Goal: Download file/media

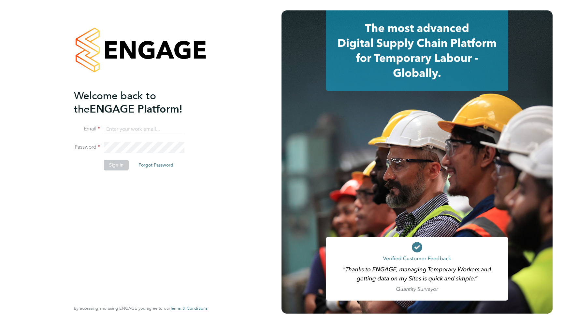
click at [162, 133] on input at bounding box center [144, 130] width 80 height 12
type input "support@engagelabs.io"
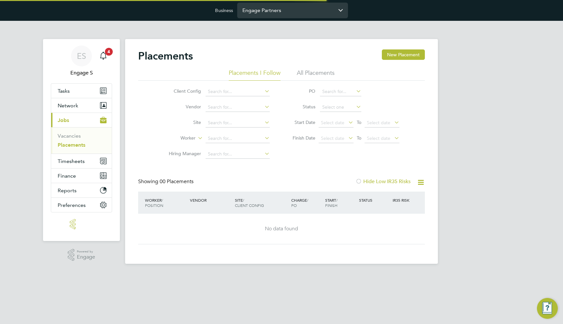
click at [296, 10] on input "Engage Partners" at bounding box center [292, 10] width 111 height 15
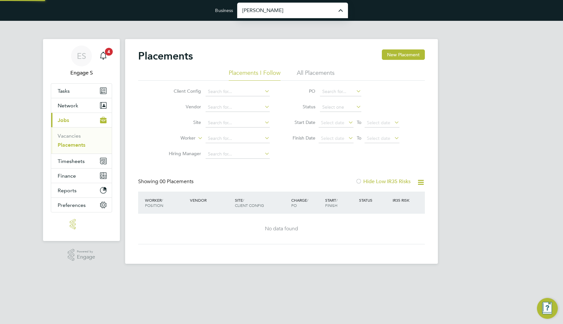
type input "[PERSON_NAME] Construction & Infrastructure Ltd"
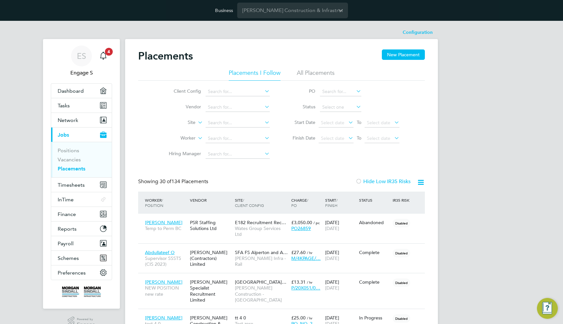
click at [281, 139] on li "Finish Date Select date To Select date" at bounding box center [343, 139] width 130 height 16
click at [89, 122] on button "Network" at bounding box center [81, 120] width 61 height 14
click at [81, 152] on li "Positions" at bounding box center [82, 151] width 49 height 9
click at [76, 150] on link "Positions" at bounding box center [68, 150] width 21 height 6
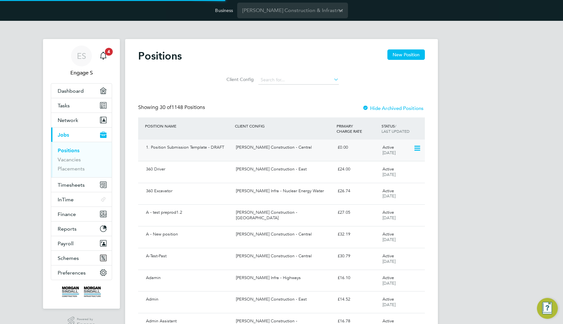
click at [190, 157] on div "1. Position Submission Template - DRAFT Morgan Sindall Construction - Central £…" at bounding box center [281, 150] width 287 height 21
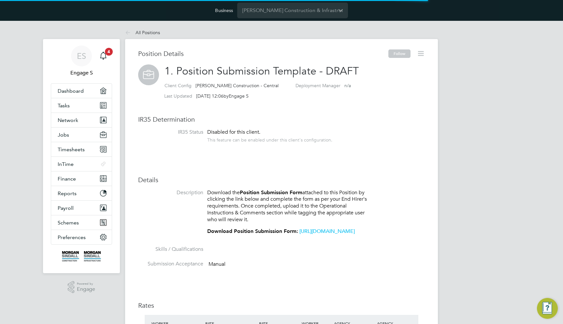
scroll to position [11, 54]
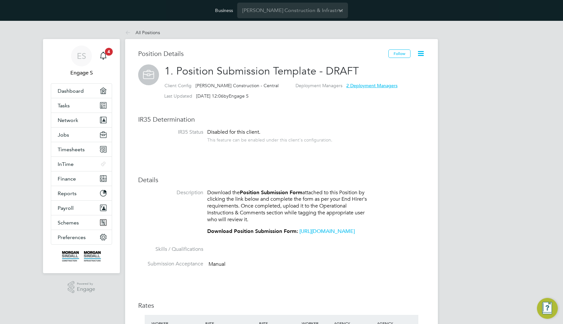
click at [299, 235] on link "[URL][DOMAIN_NAME]" at bounding box center [326, 231] width 55 height 7
